Goal: Task Accomplishment & Management: Manage account settings

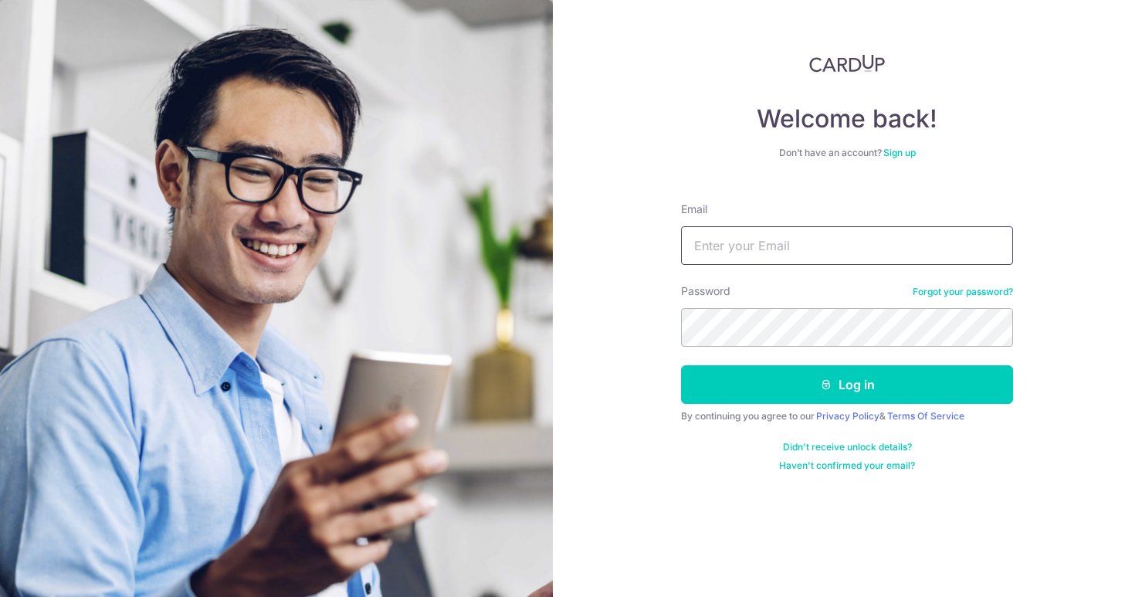
click at [1002, 259] on input "Email" at bounding box center [847, 245] width 332 height 39
click at [866, 251] on input "Email" at bounding box center [847, 245] width 332 height 39
drag, startPoint x: 799, startPoint y: 264, endPoint x: 866, endPoint y: 236, distance: 72.7
click at [799, 263] on input "Email" at bounding box center [847, 245] width 332 height 39
type input "[PERSON_NAME][EMAIL_ADDRESS][DOMAIN_NAME]"
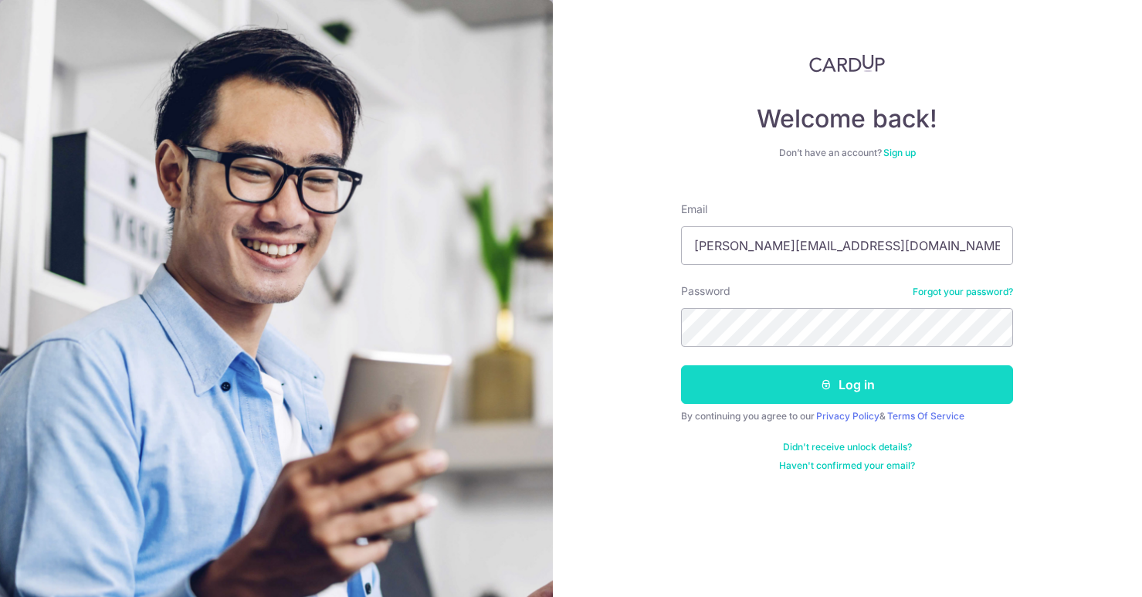
click at [826, 394] on button "Log in" at bounding box center [847, 384] width 332 height 39
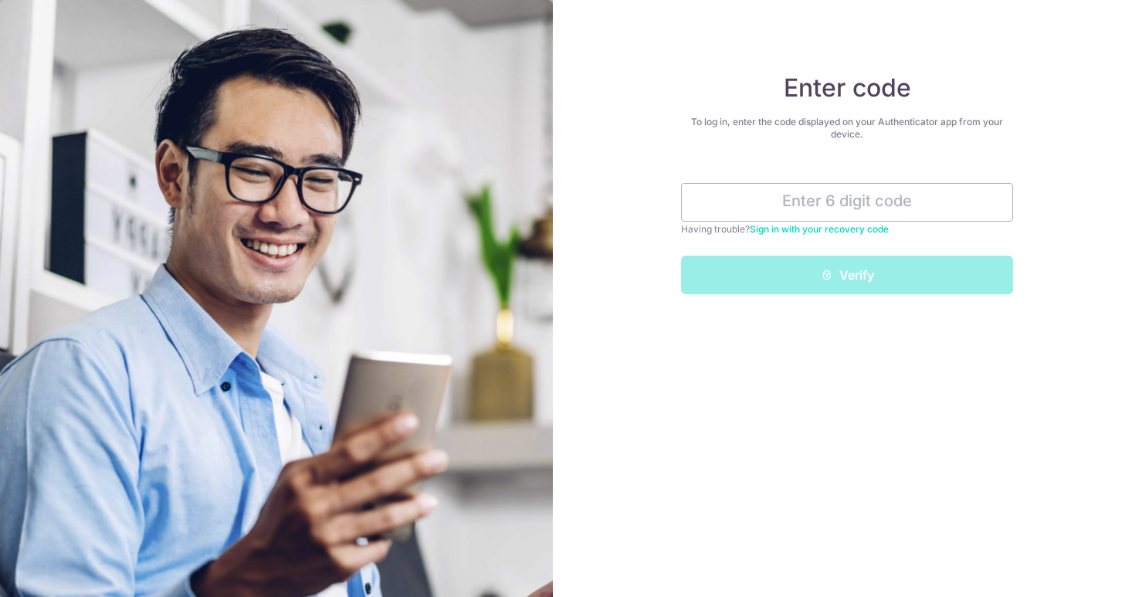
click at [1073, 381] on div "Enter code To log in, enter the code displayed on your Authenticator app from y…" at bounding box center [848, 298] width 590 height 597
drag, startPoint x: 836, startPoint y: 213, endPoint x: 842, endPoint y: 219, distance: 8.7
click at [827, 219] on input "text" at bounding box center [847, 202] width 332 height 39
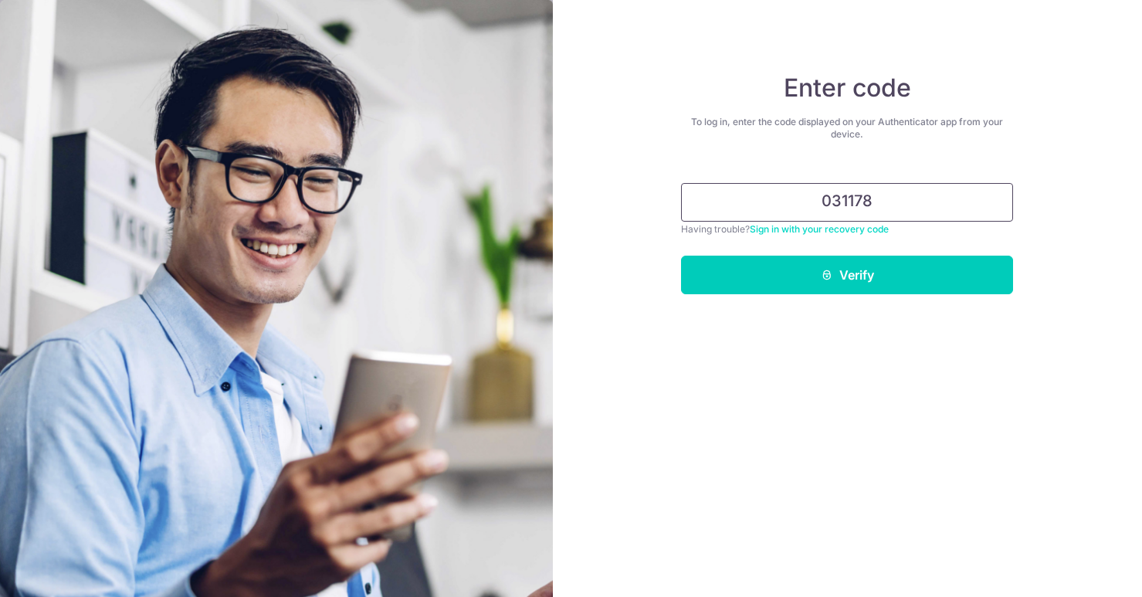
type input "031178"
click at [681, 256] on button "Verify" at bounding box center [847, 275] width 332 height 39
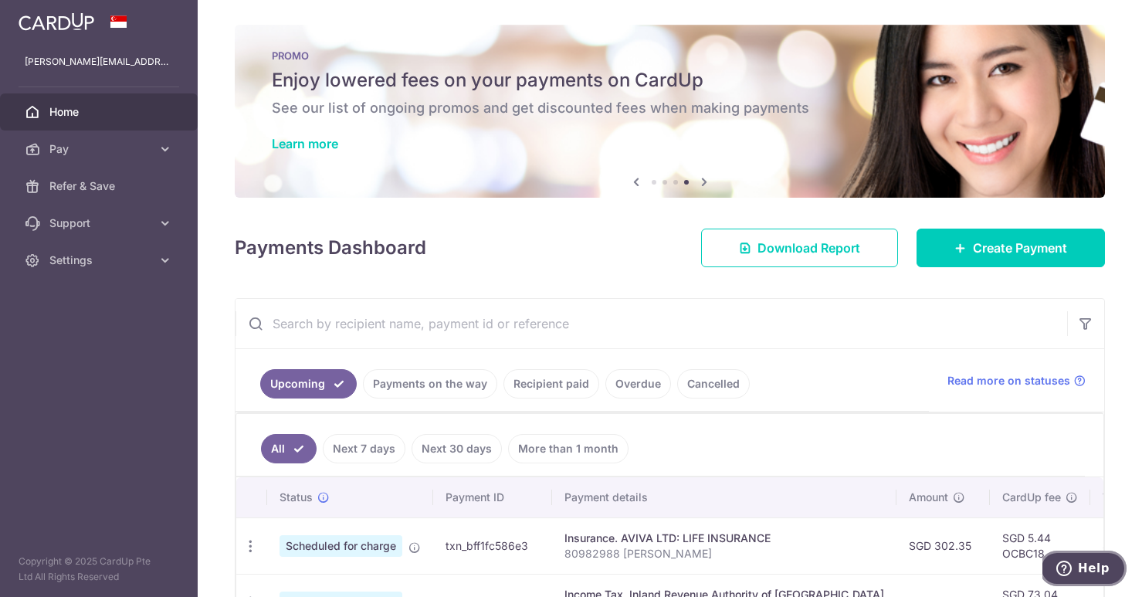
click at [1097, 575] on button "Help" at bounding box center [1082, 569] width 87 height 36
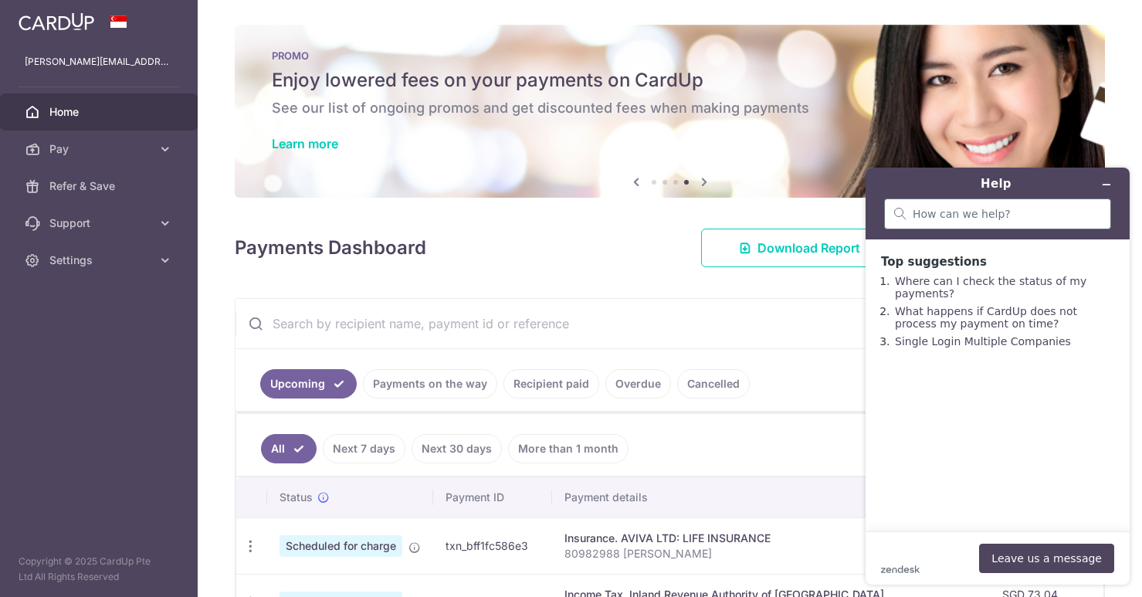
click at [1015, 225] on div at bounding box center [997, 213] width 227 height 31
type input "promo"
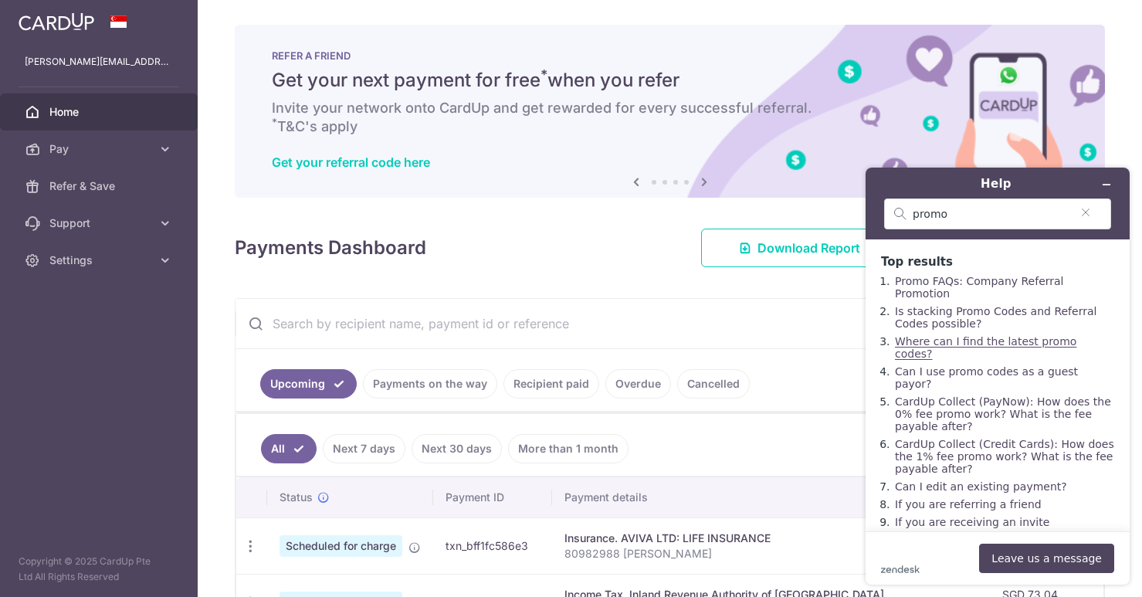
click at [1026, 337] on link "Where can I find the latest promo codes?" at bounding box center [985, 347] width 181 height 25
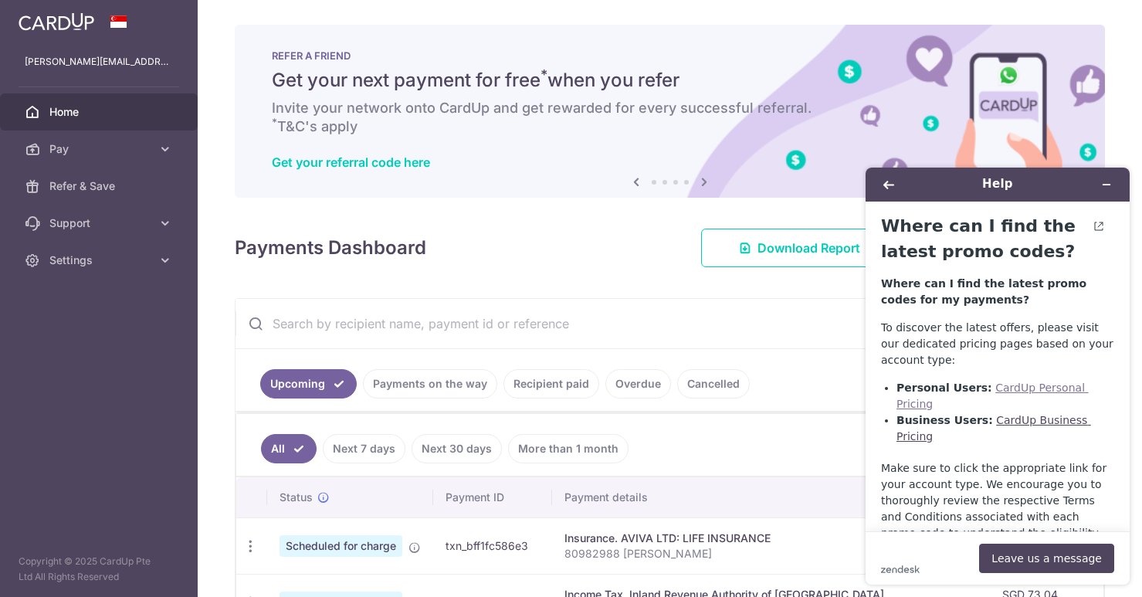
click at [1064, 388] on link "CardUp Personal Pricing" at bounding box center [993, 395] width 192 height 29
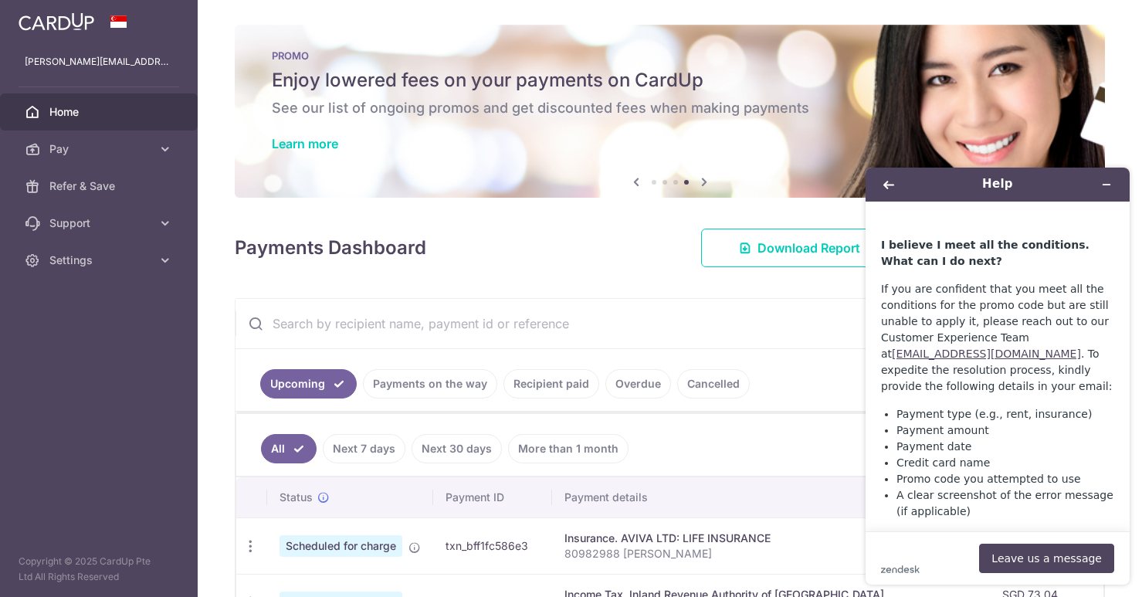
scroll to position [217, 0]
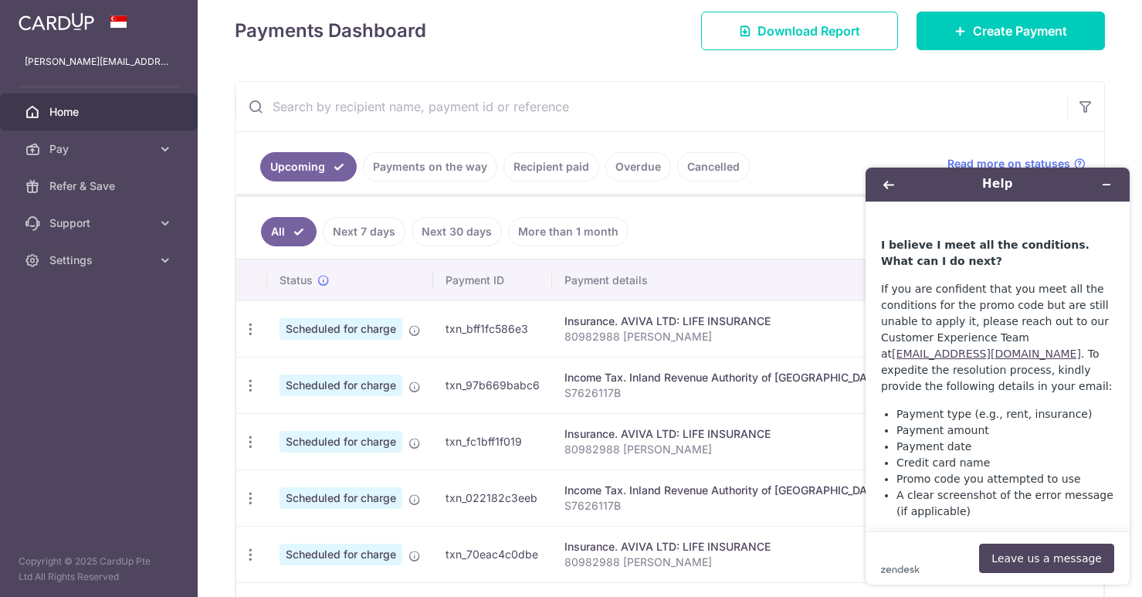
click at [901, 189] on div "Help" at bounding box center [998, 185] width 242 height 22
click at [897, 188] on button "Back" at bounding box center [889, 185] width 25 height 22
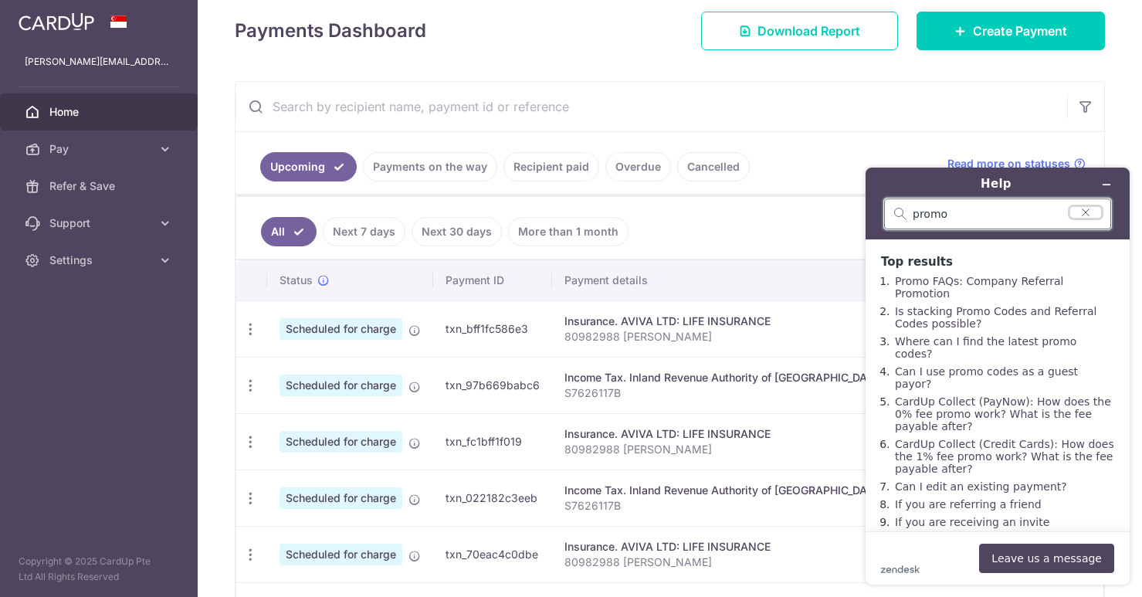
click at [1094, 216] on button "Clear search" at bounding box center [1085, 212] width 31 height 11
click at [1100, 184] on button "Minimize widget" at bounding box center [1106, 185] width 25 height 22
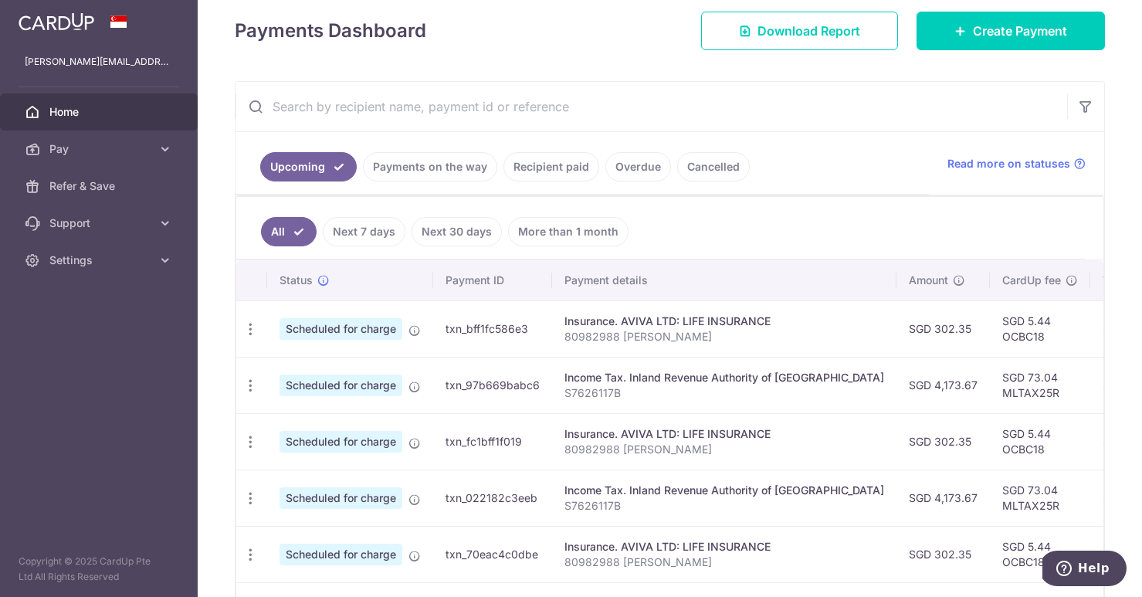
click at [445, 169] on link "Payments on the way" at bounding box center [430, 166] width 134 height 29
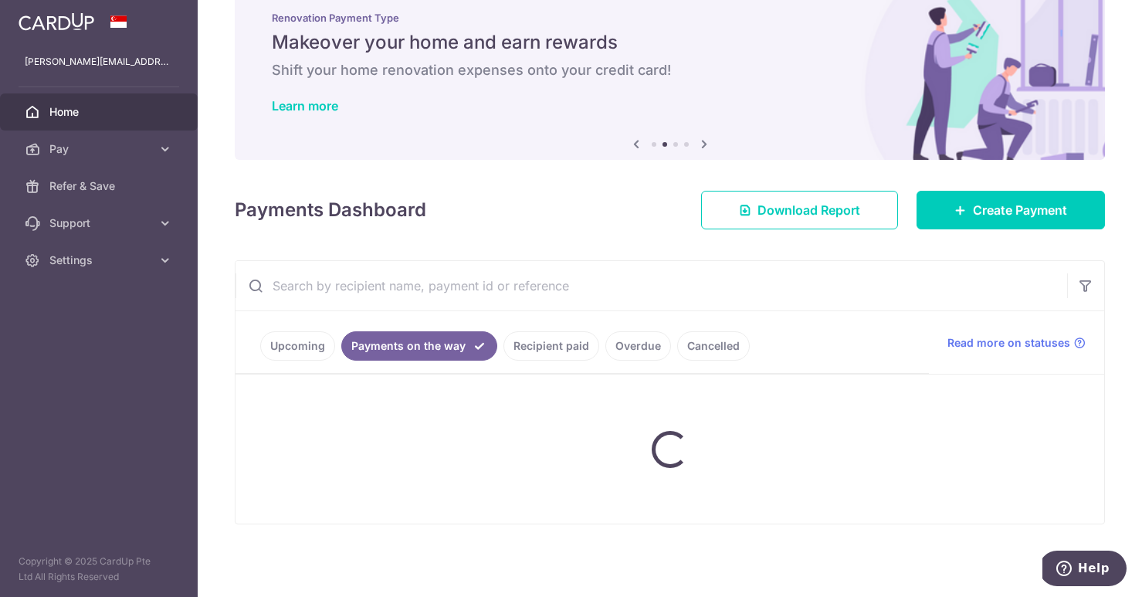
scroll to position [100, 0]
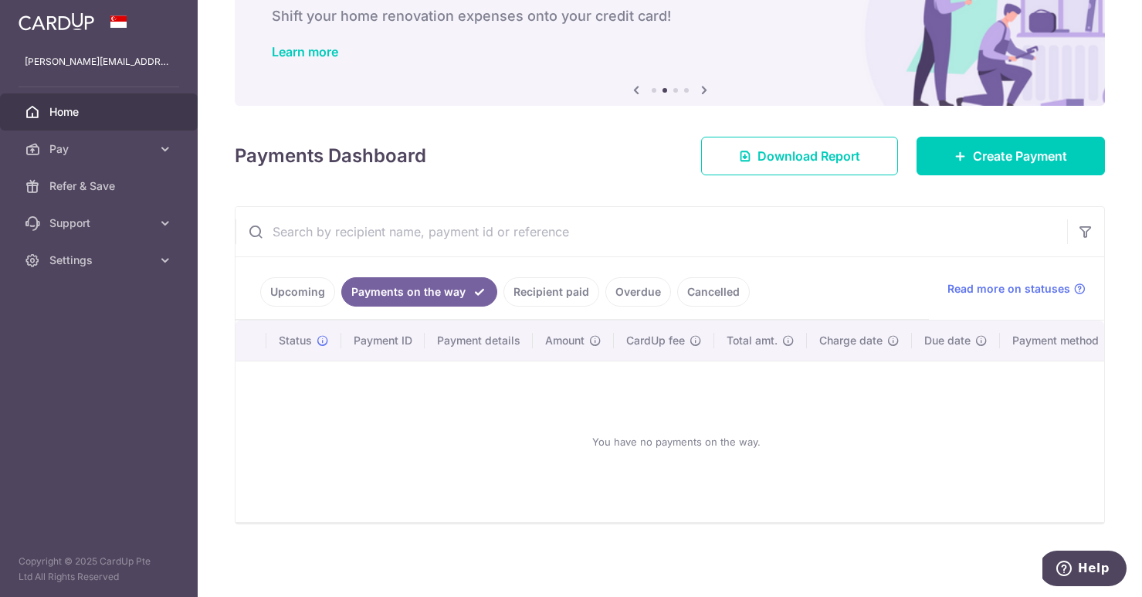
click at [310, 284] on link "Upcoming" at bounding box center [297, 291] width 75 height 29
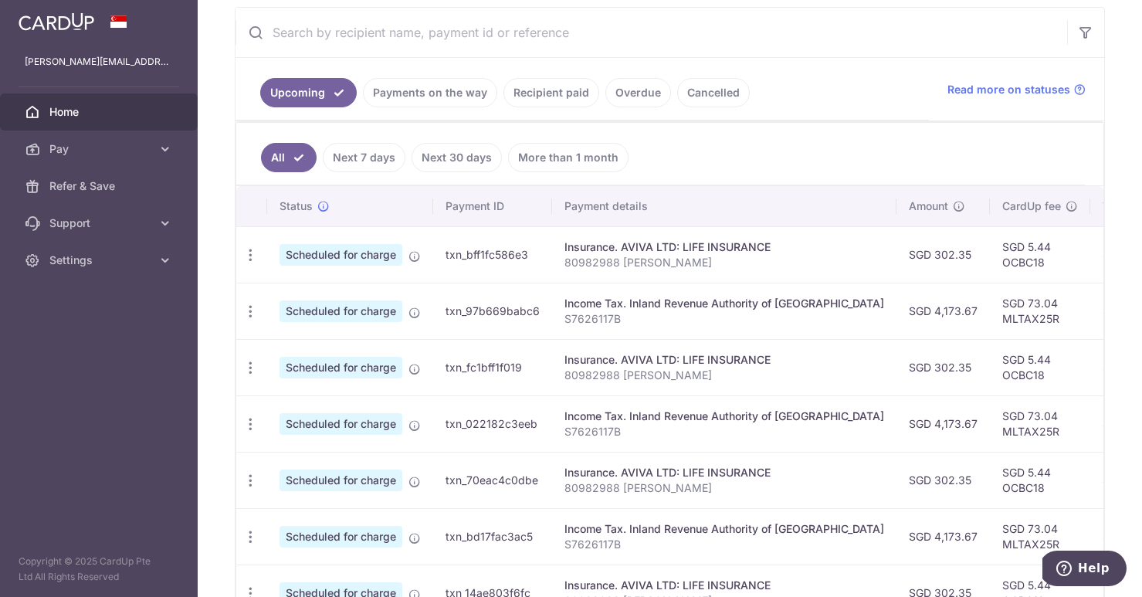
scroll to position [378, 0]
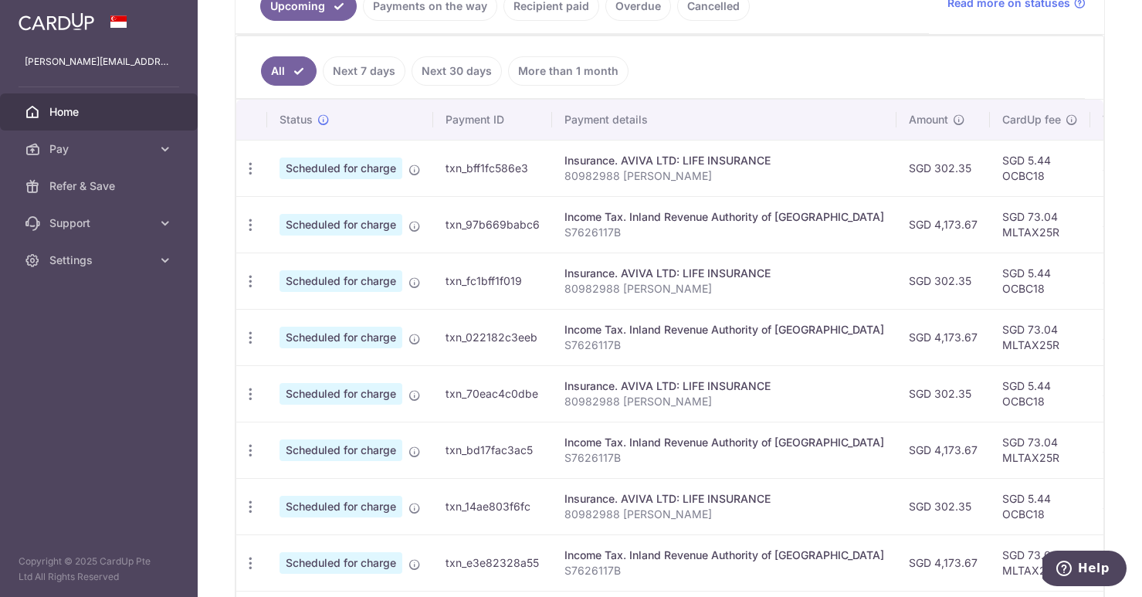
click at [585, 71] on link "More than 1 month" at bounding box center [568, 70] width 120 height 29
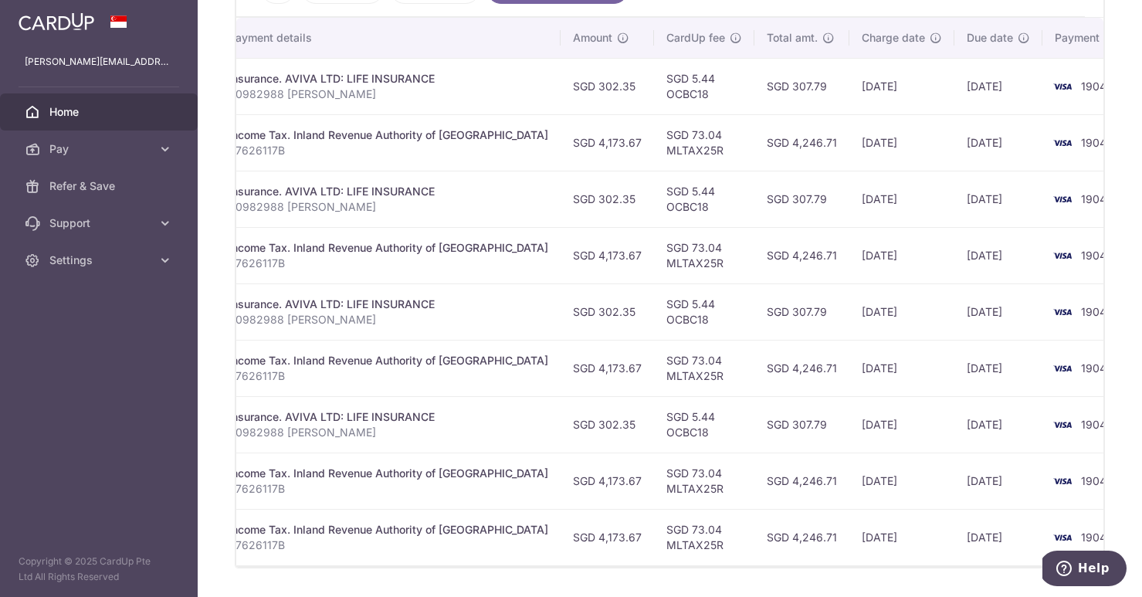
scroll to position [512, 0]
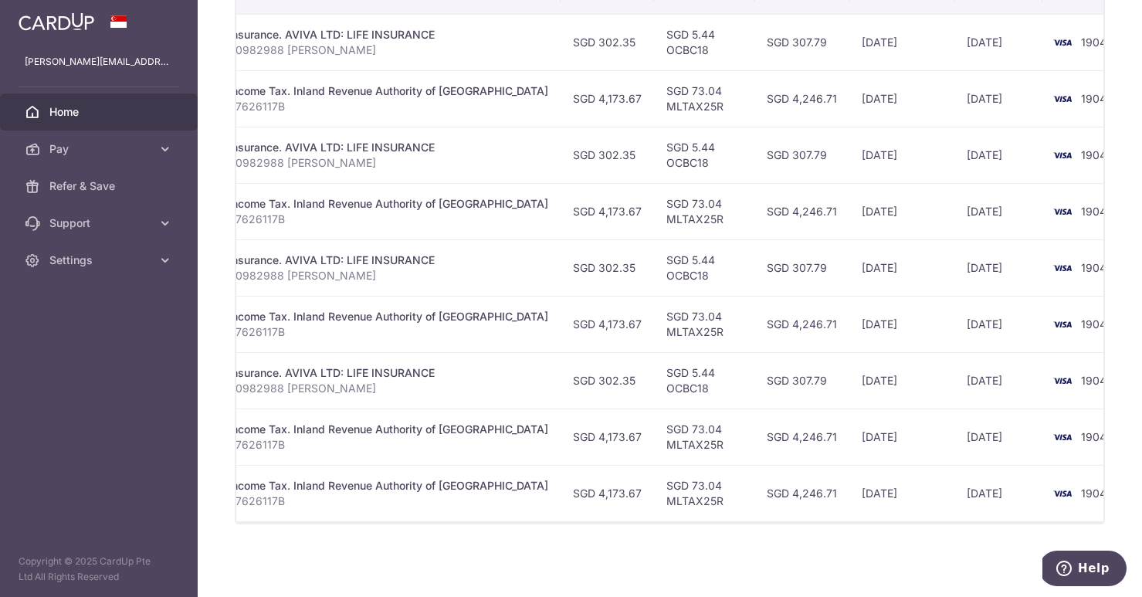
drag, startPoint x: 582, startPoint y: 512, endPoint x: 508, endPoint y: 513, distance: 73.4
click at [493, 513] on div "Status Payment ID Payment details Amount CardUp fee Total amt. Charge date Due …" at bounding box center [669, 248] width 867 height 548
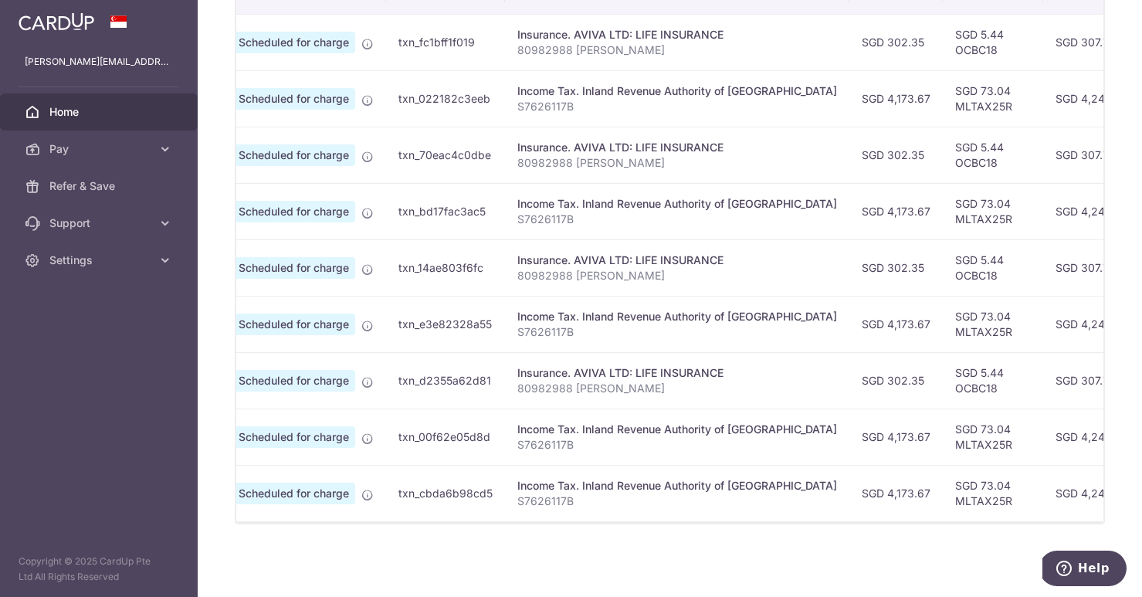
scroll to position [0, 0]
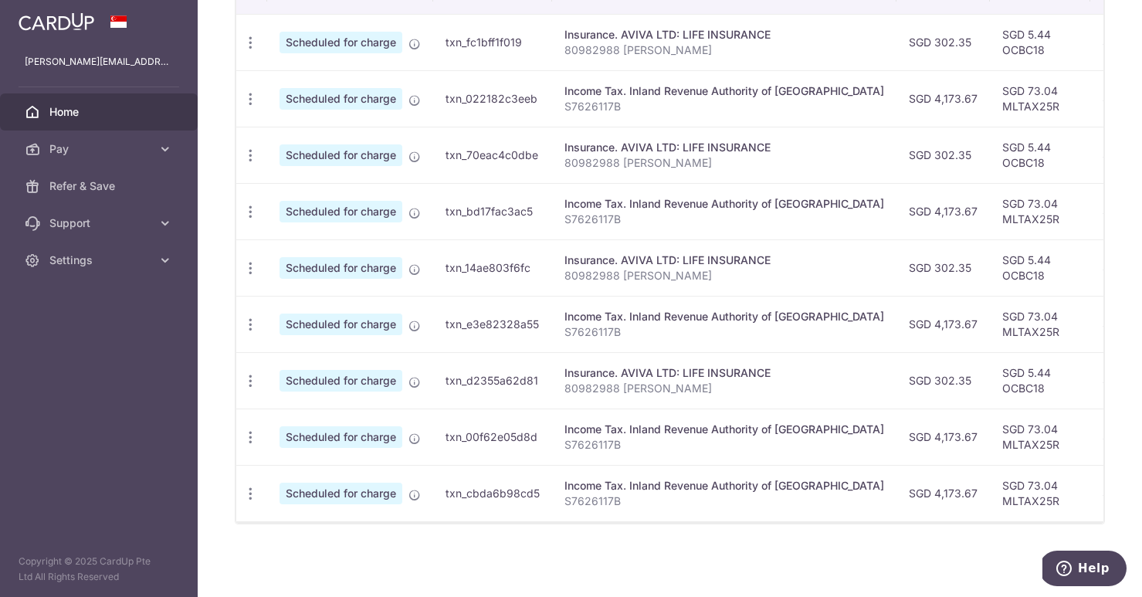
click at [907, 377] on td "SGD 302.35" at bounding box center [943, 380] width 93 height 56
click at [744, 368] on div "Insurance. AVIVA LTD: LIFE INSURANCE" at bounding box center [725, 372] width 320 height 15
click at [463, 373] on td "txn_d2355a62d81" at bounding box center [492, 380] width 119 height 56
drag, startPoint x: 914, startPoint y: 370, endPoint x: 880, endPoint y: 371, distance: 34.8
click at [897, 371] on td "SGD 302.35" at bounding box center [943, 380] width 93 height 56
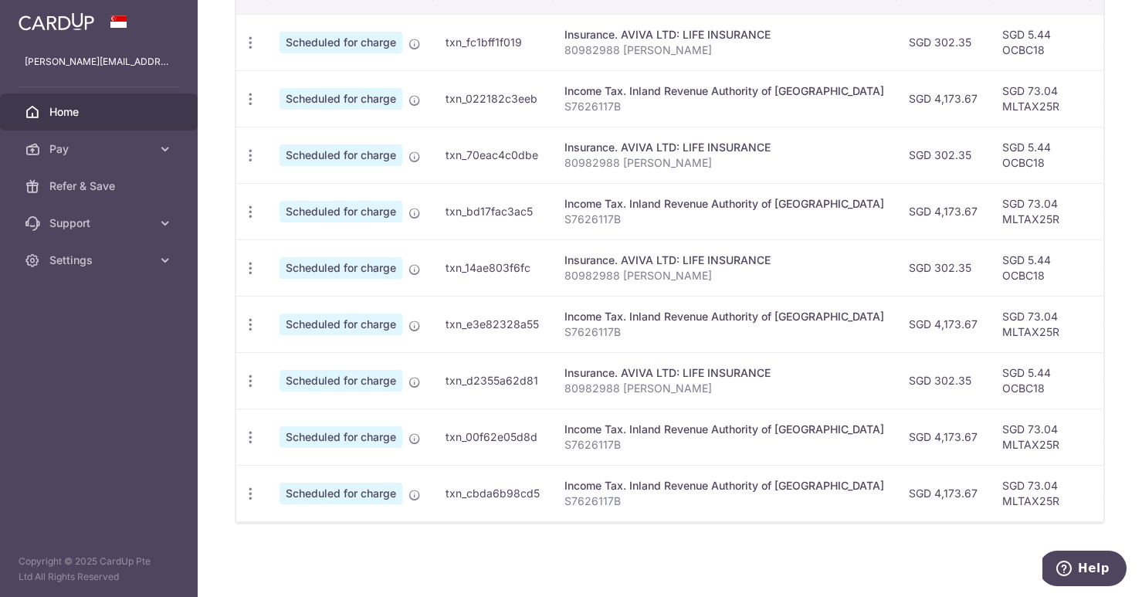
copy td "302.35"
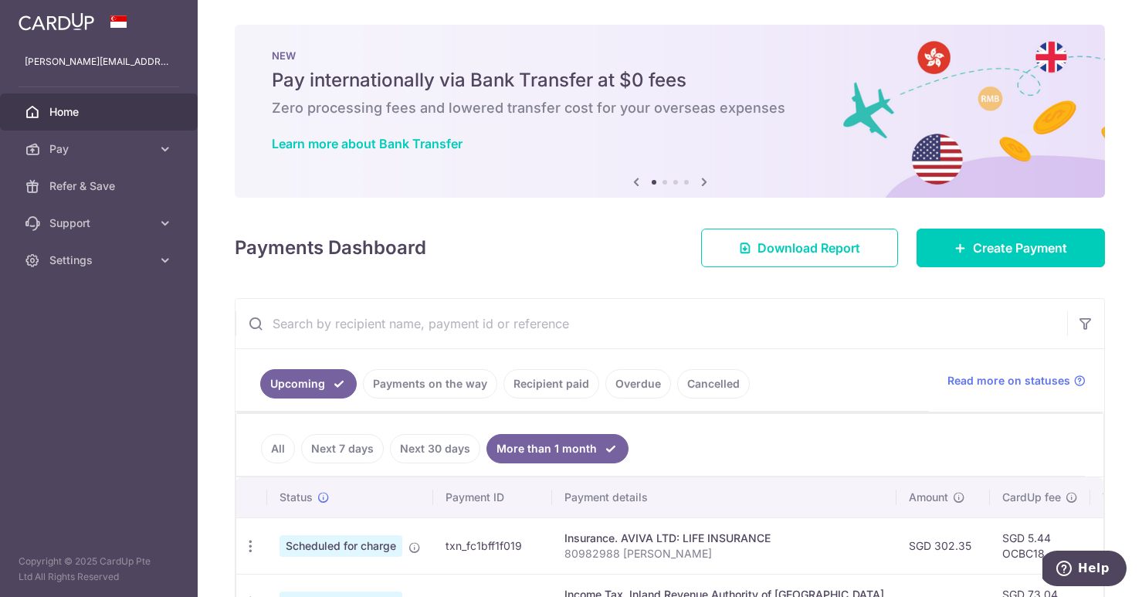
scroll to position [139, 0]
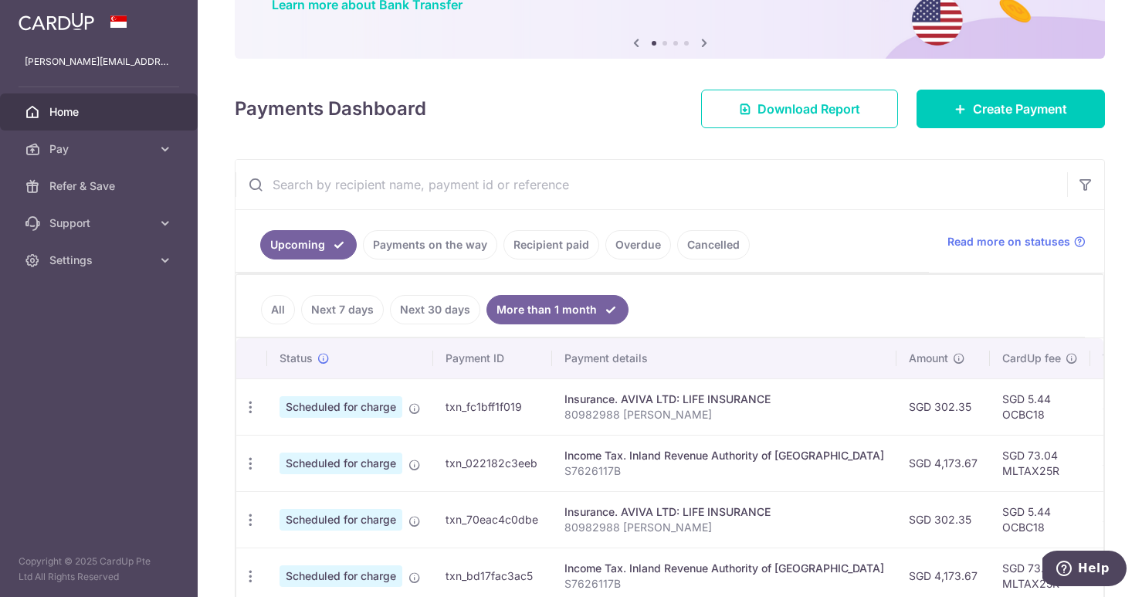
click at [286, 315] on link "All" at bounding box center [278, 309] width 34 height 29
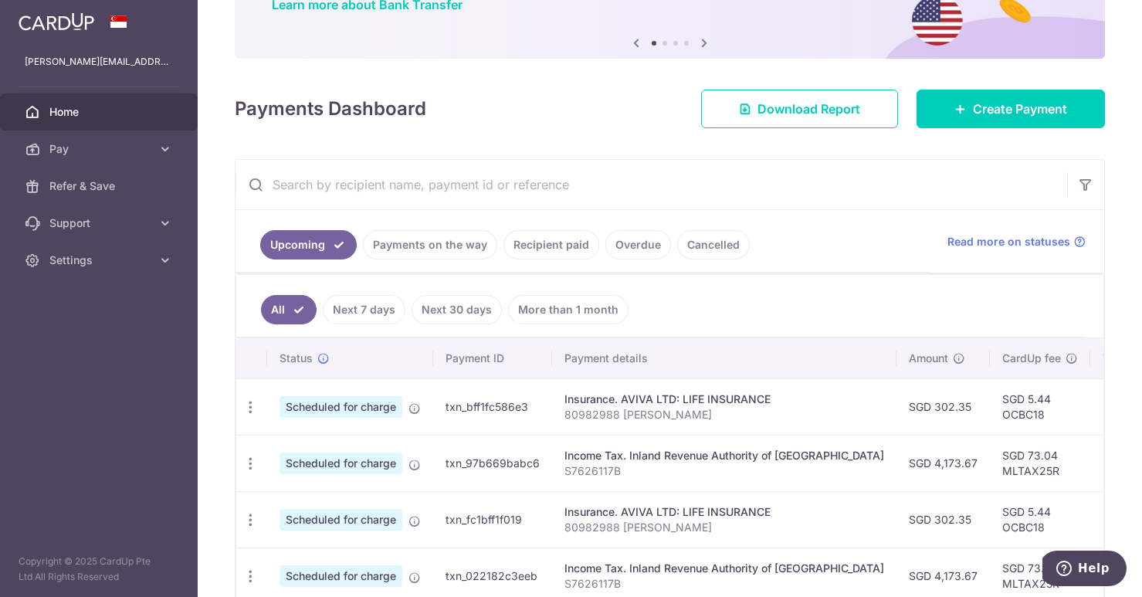
scroll to position [567, 0]
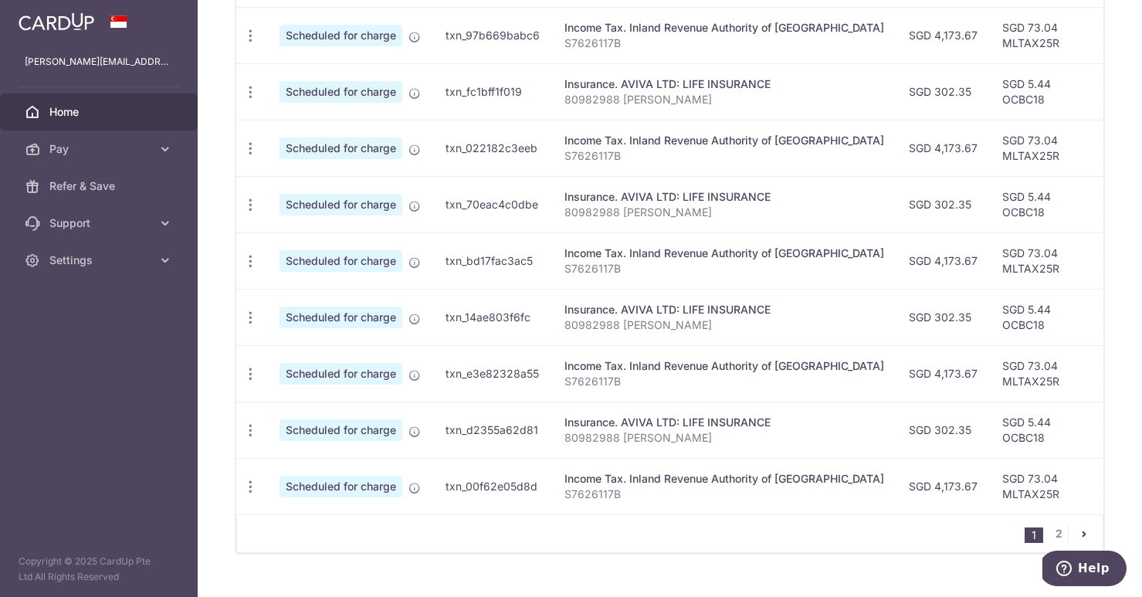
click at [1078, 536] on icon "pager" at bounding box center [1084, 533] width 12 height 12
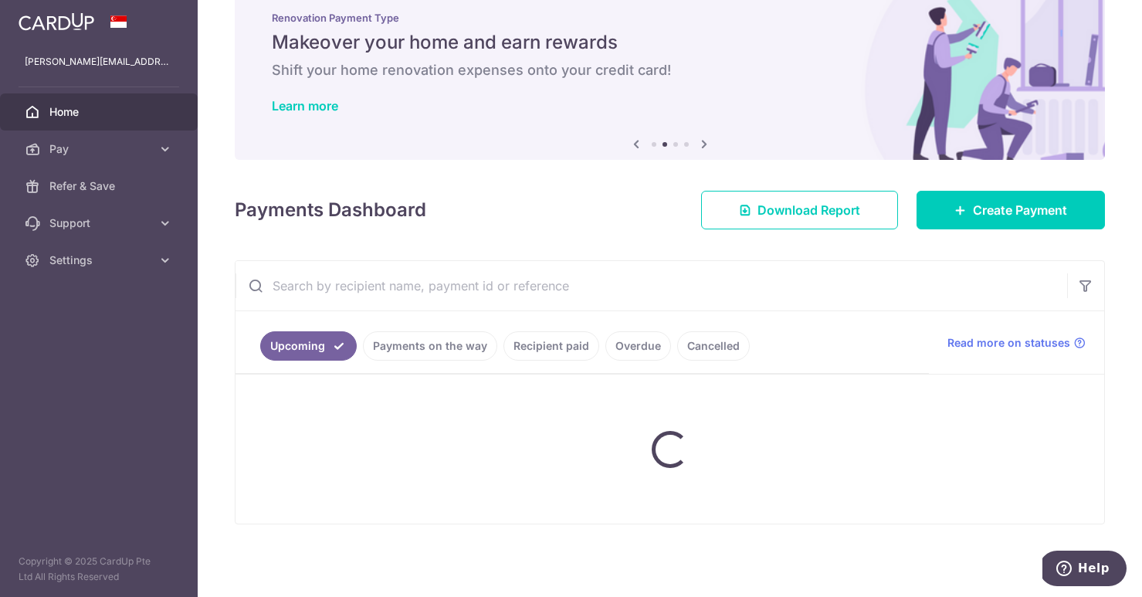
click at [897, 293] on input "text" at bounding box center [652, 285] width 832 height 49
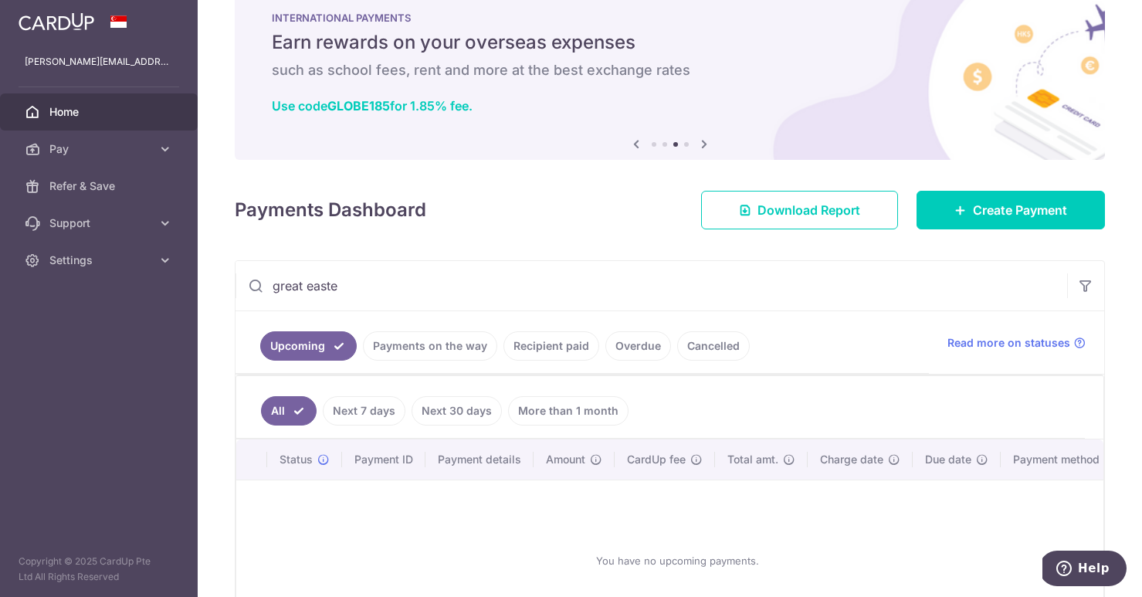
type input "great easte"
click at [554, 367] on ul "Upcoming Payments on the way Recipient paid Overdue Cancelled" at bounding box center [582, 342] width 693 height 63
click at [554, 355] on link "Recipient paid" at bounding box center [552, 345] width 96 height 29
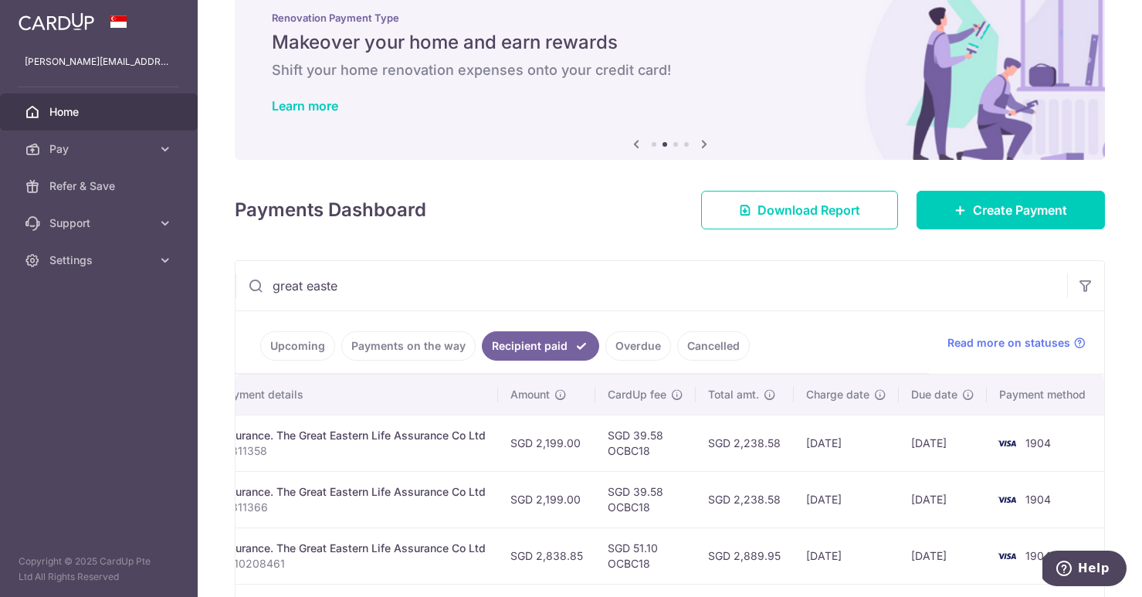
scroll to position [0, 0]
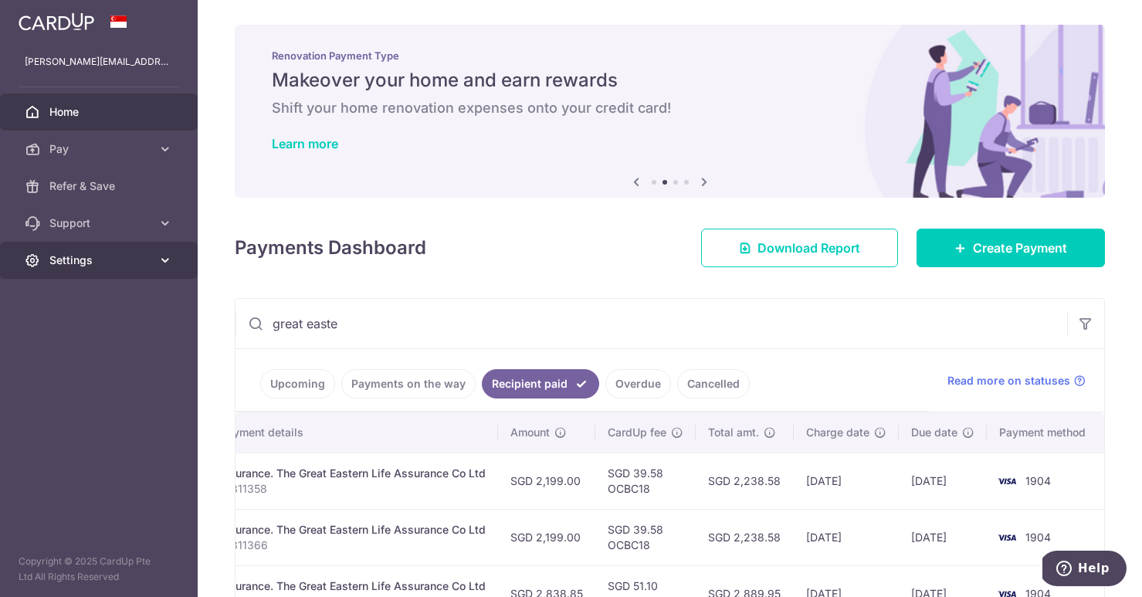
click at [106, 256] on span "Settings" at bounding box center [100, 260] width 102 height 15
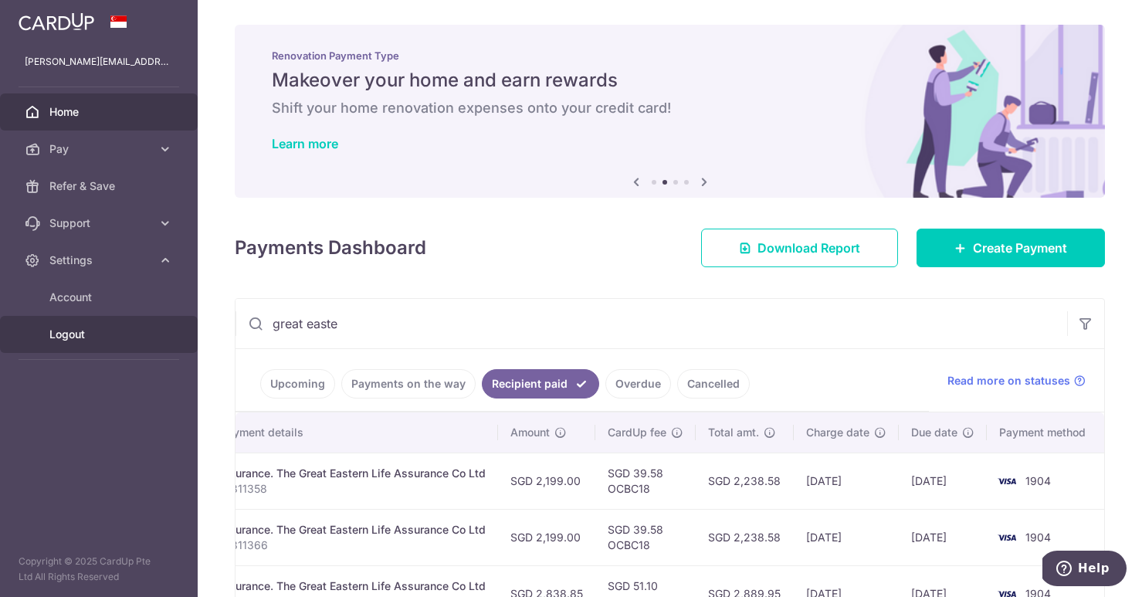
click at [100, 337] on span "Logout" at bounding box center [100, 334] width 102 height 15
